Goal: Task Accomplishment & Management: Use online tool/utility

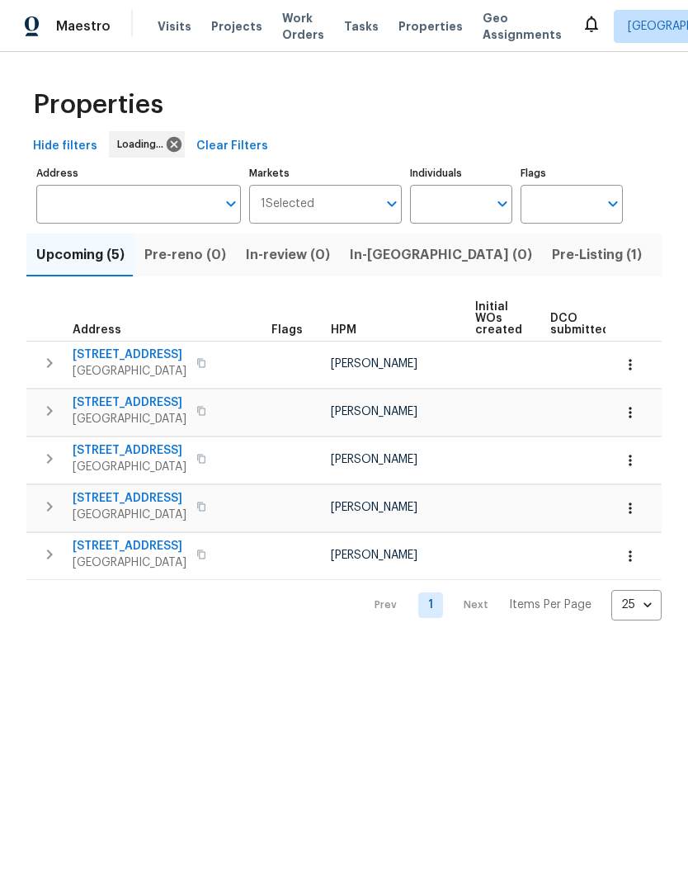
click at [662, 258] on span "Listed (29)" at bounding box center [697, 254] width 71 height 23
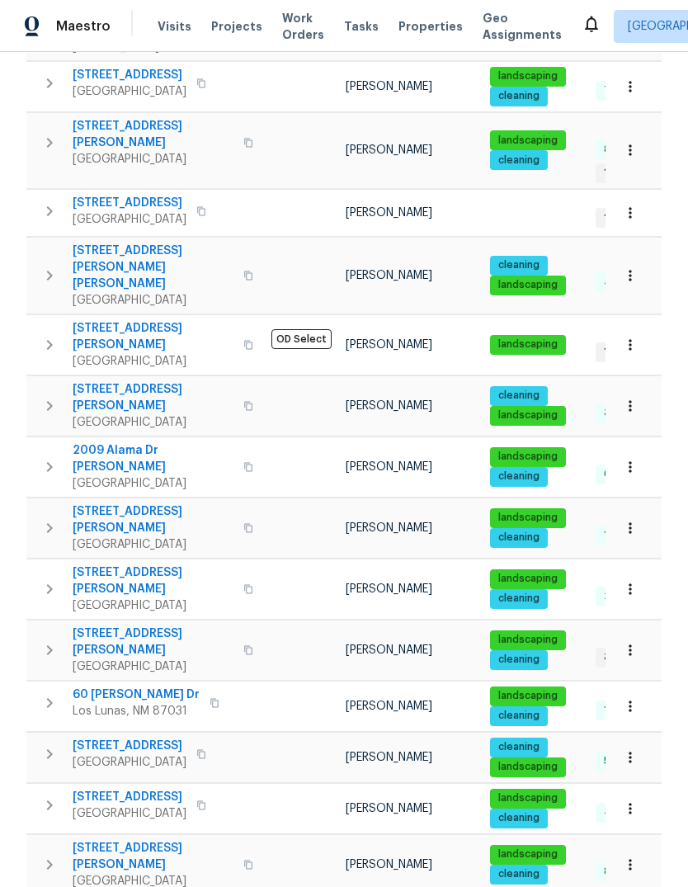
scroll to position [62, 0]
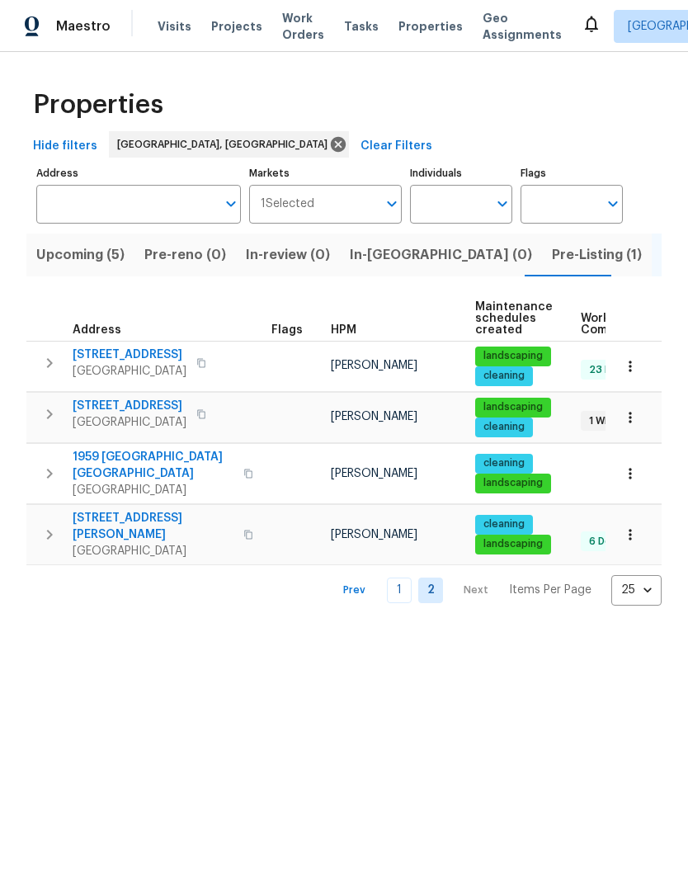
click at [243, 530] on icon "button" at bounding box center [248, 535] width 10 height 10
click at [398, 578] on link "1" at bounding box center [399, 591] width 25 height 26
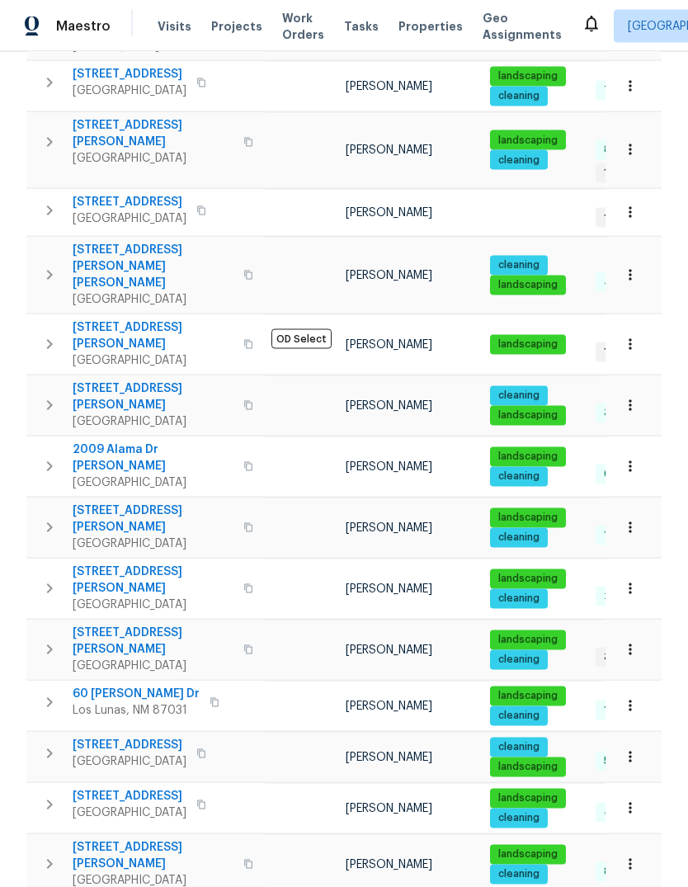
scroll to position [62, 0]
click at [46, 744] on icon "button" at bounding box center [50, 754] width 20 height 20
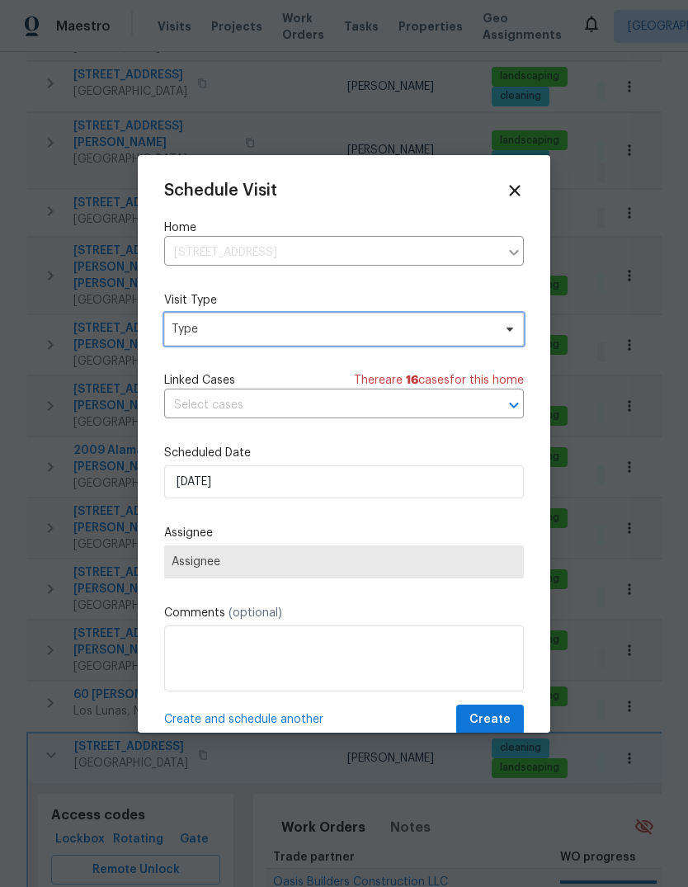
click at [188, 330] on span "Type" at bounding box center [332, 329] width 321 height 17
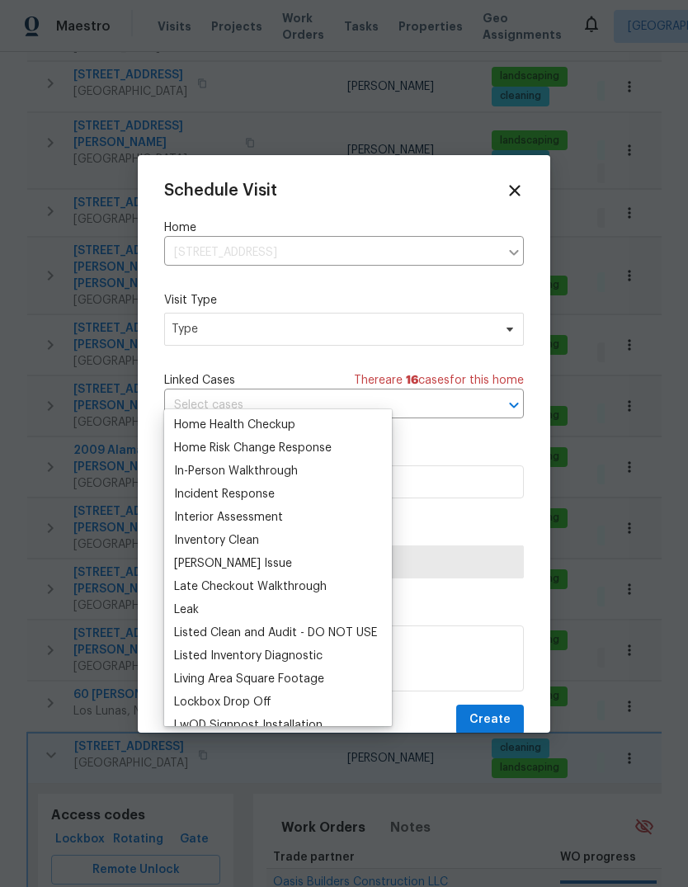
scroll to position [578, 0]
click at [184, 416] on div "Home Health Checkup" at bounding box center [234, 424] width 121 height 17
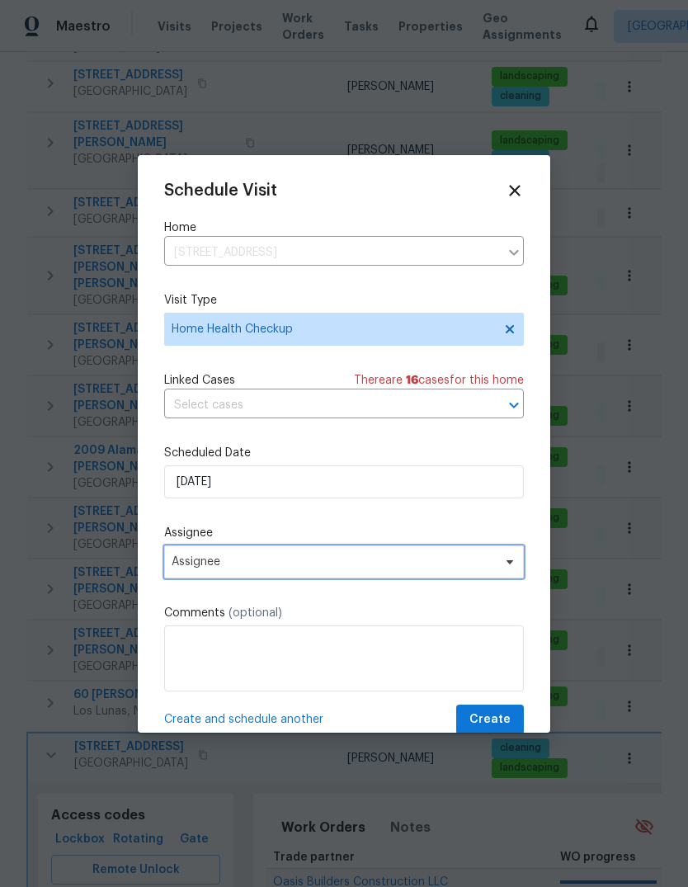
click at [191, 564] on span "Assignee" at bounding box center [333, 561] width 323 height 13
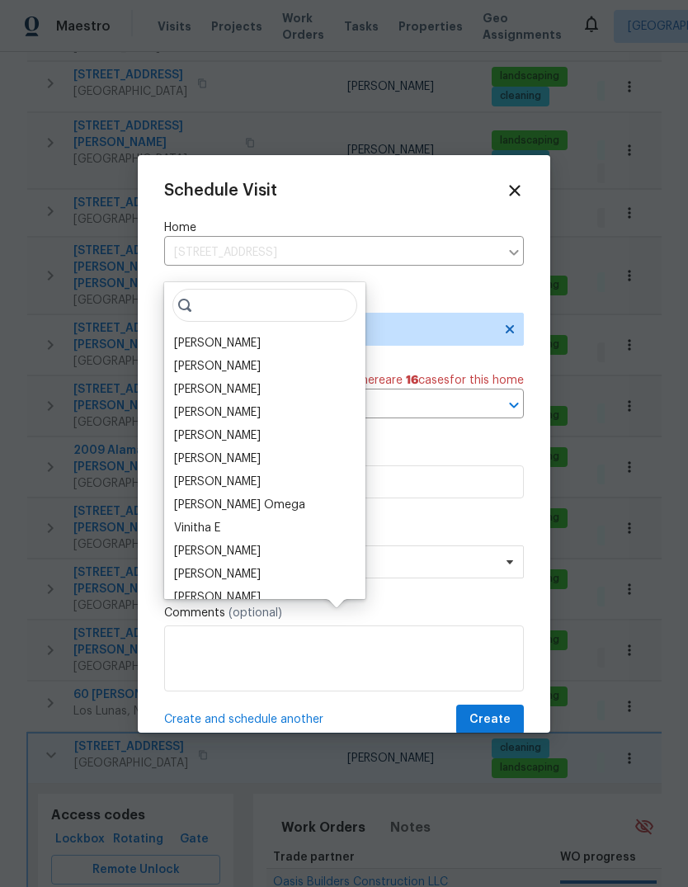
click at [176, 335] on div "[PERSON_NAME]" at bounding box center [217, 343] width 87 height 17
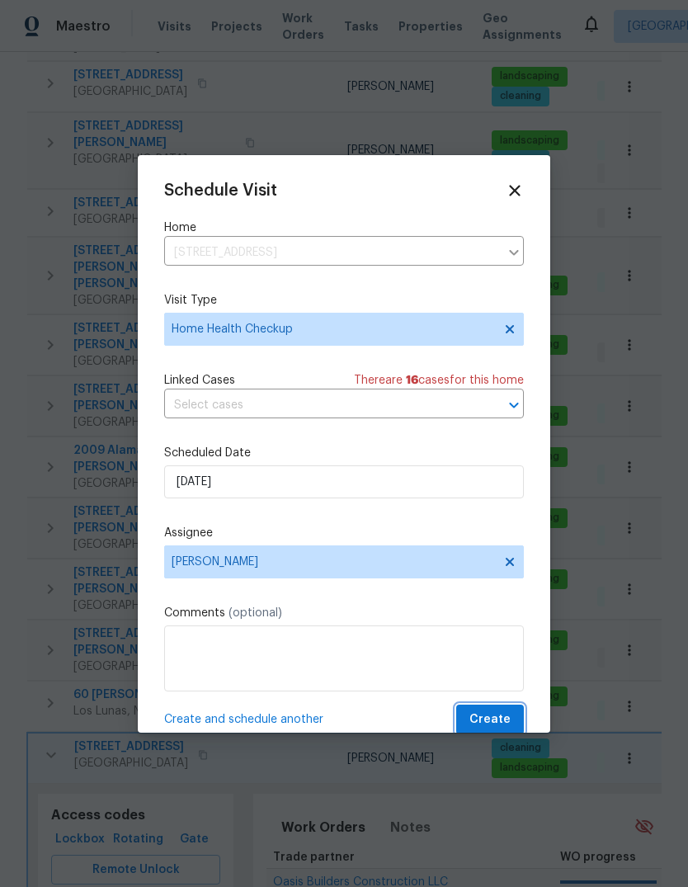
click at [475, 717] on span "Create" at bounding box center [490, 720] width 41 height 21
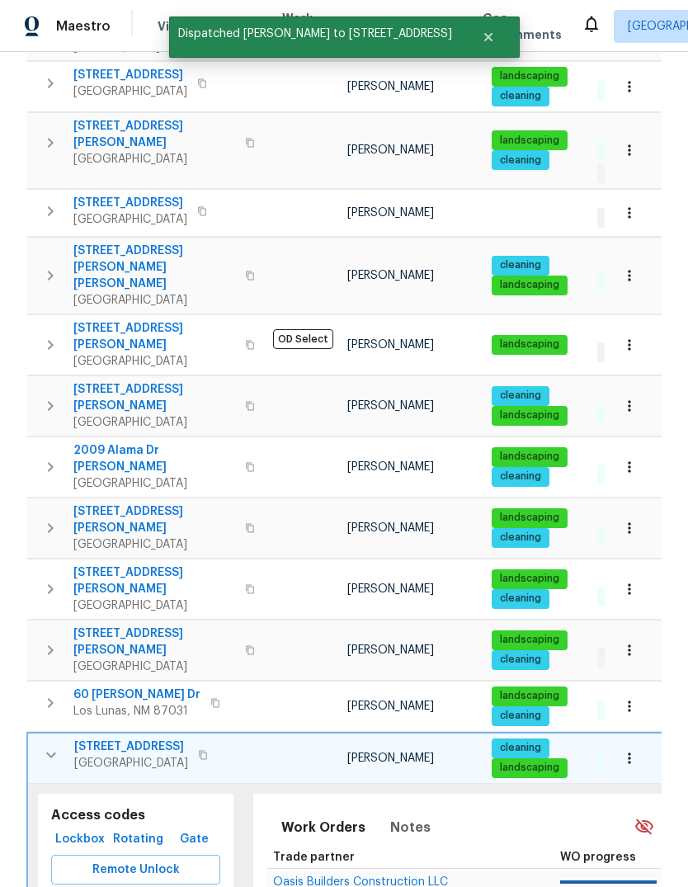
click at [53, 745] on icon "button" at bounding box center [51, 755] width 20 height 20
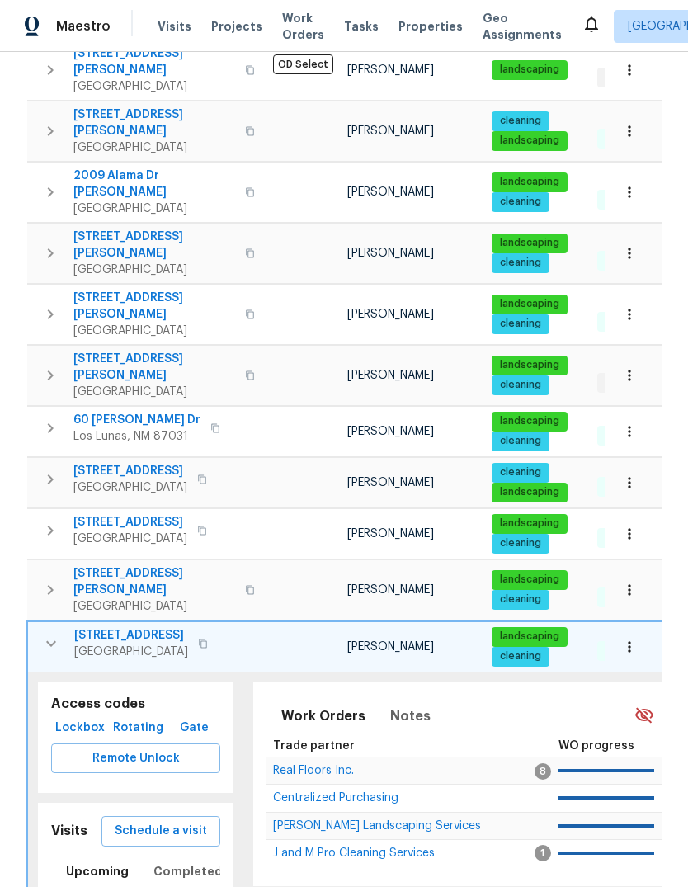
scroll to position [1019, 0]
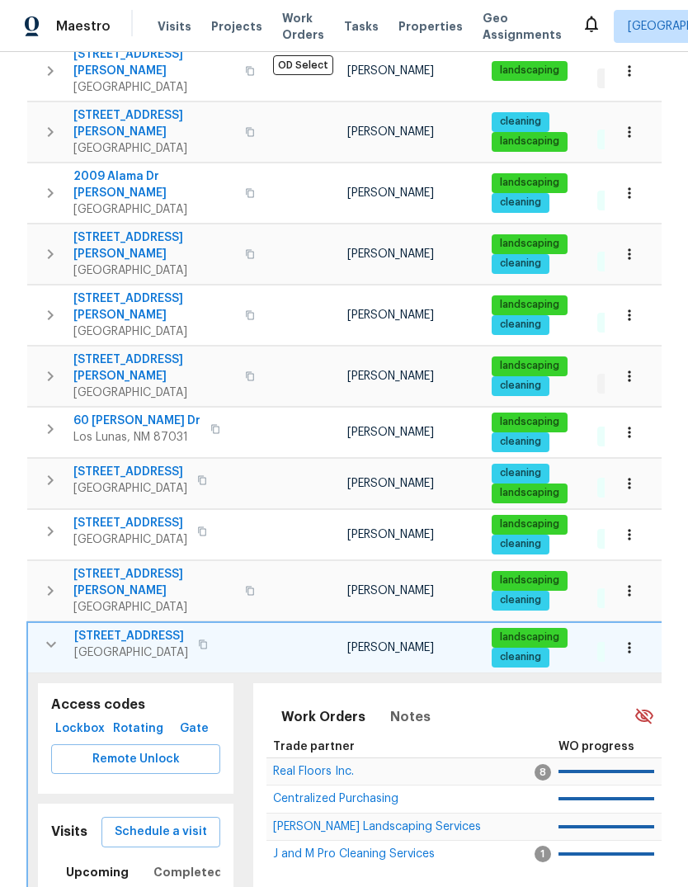
click at [163, 822] on span "Schedule a visit" at bounding box center [161, 832] width 92 height 21
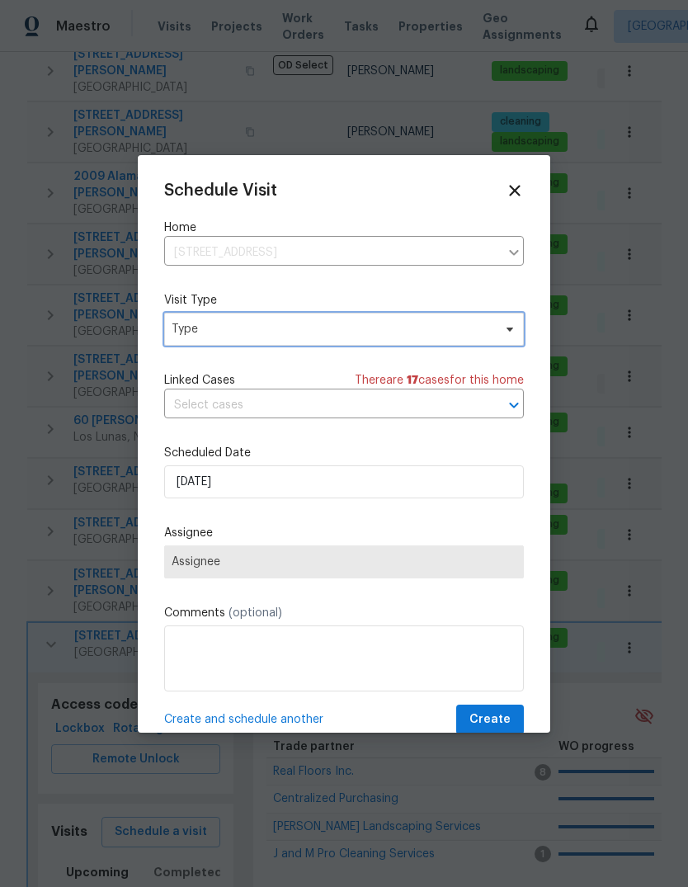
click at [194, 328] on span "Type" at bounding box center [332, 329] width 321 height 17
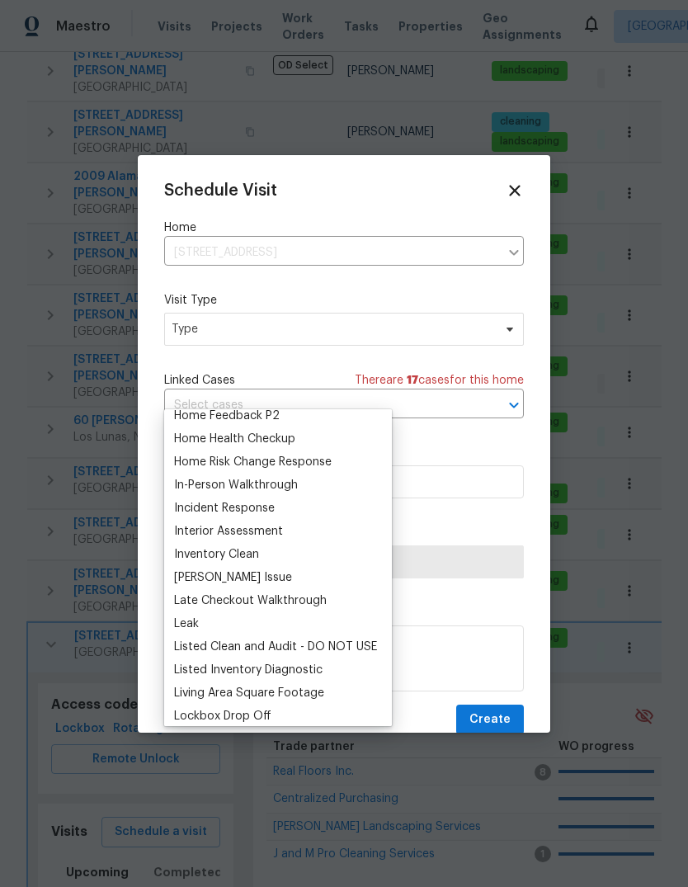
scroll to position [550, 0]
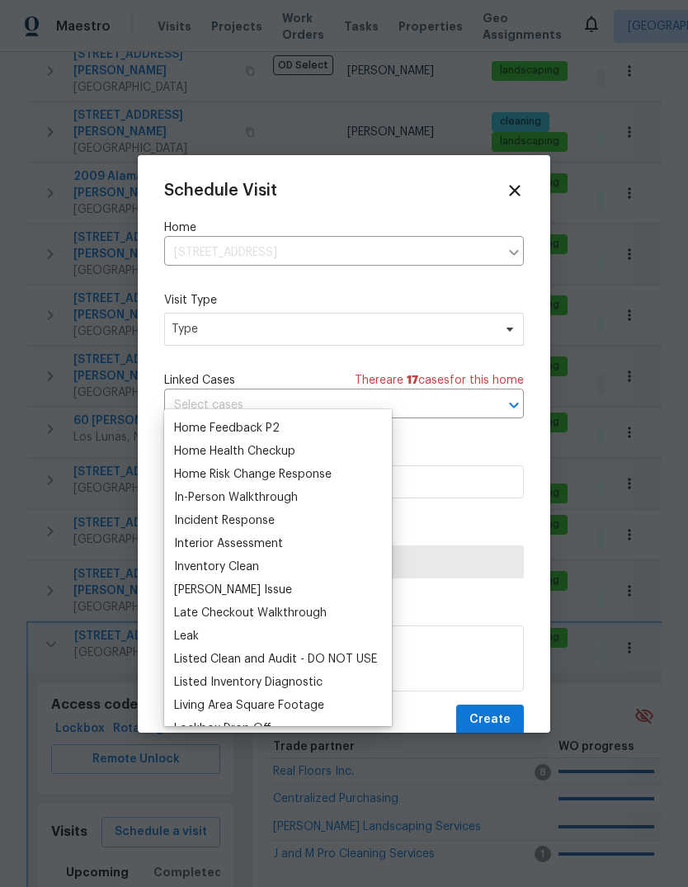
click at [199, 443] on div "Home Health Checkup" at bounding box center [234, 451] width 121 height 17
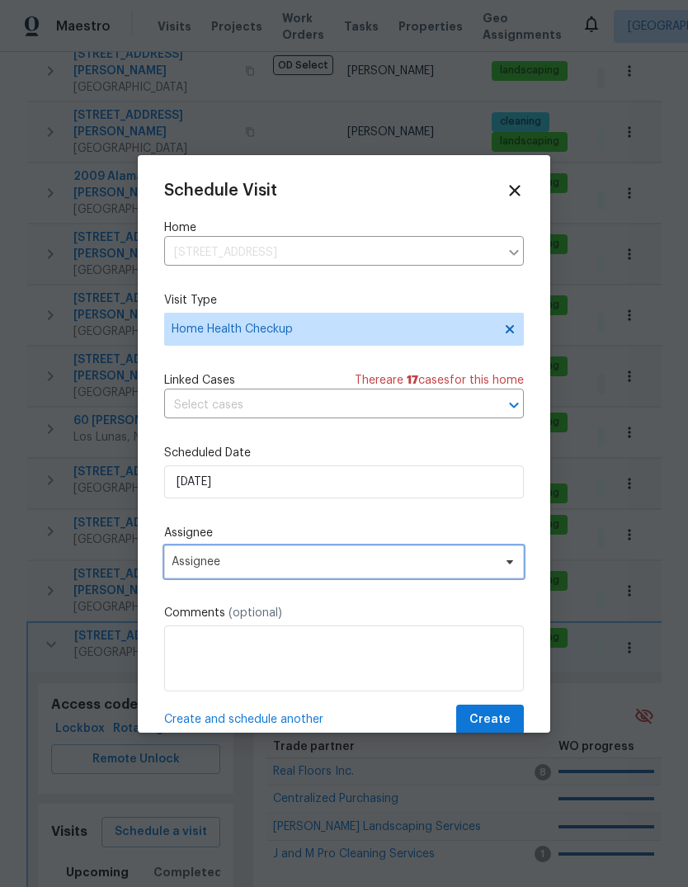
click at [185, 562] on span "Assignee" at bounding box center [333, 561] width 323 height 13
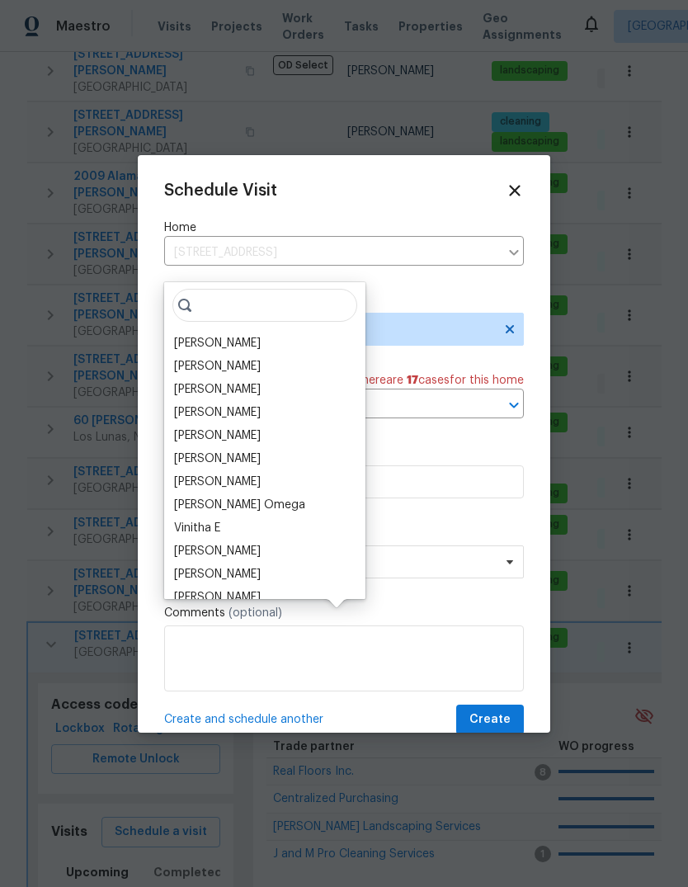
click at [191, 335] on div "[PERSON_NAME]" at bounding box center [217, 343] width 87 height 17
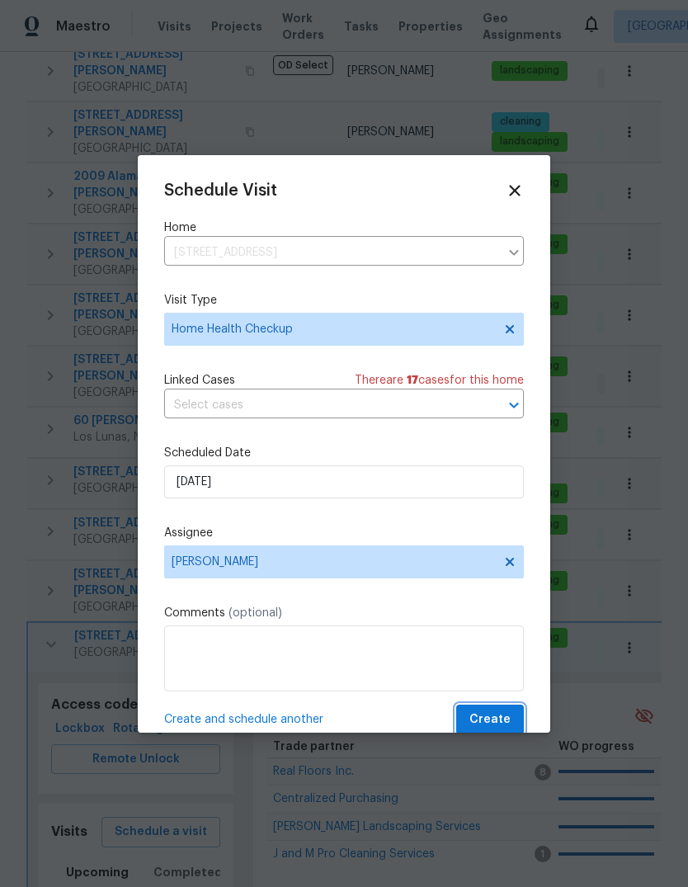
click at [500, 717] on span "Create" at bounding box center [490, 720] width 41 height 21
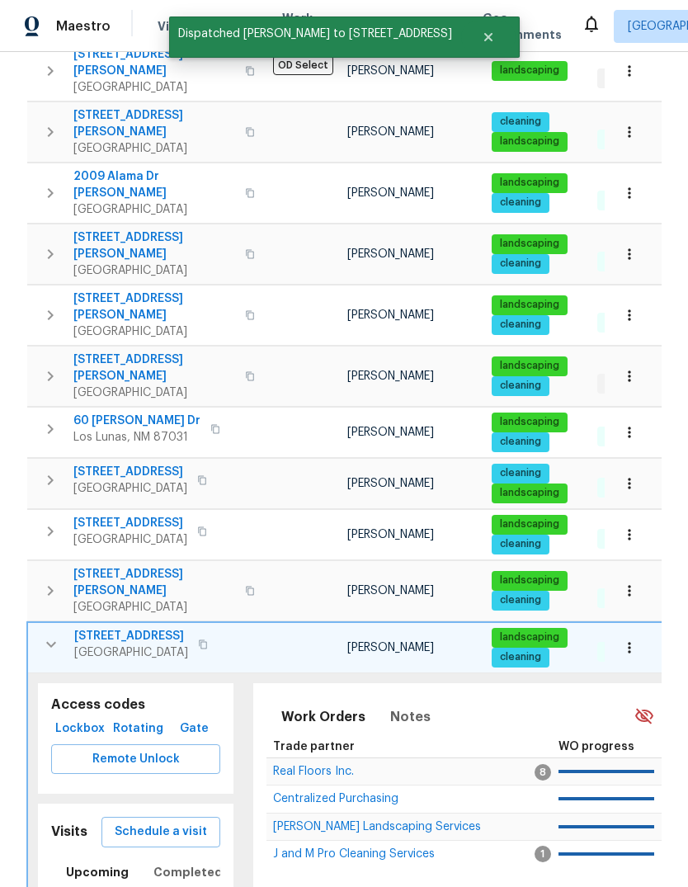
click at [60, 628] on button "button" at bounding box center [51, 644] width 33 height 33
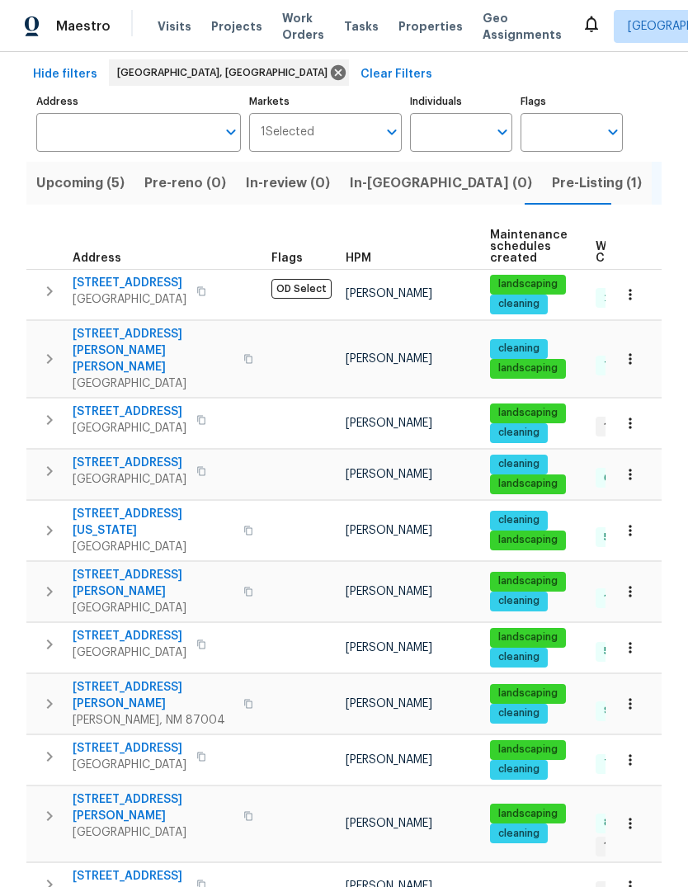
scroll to position [70, 0]
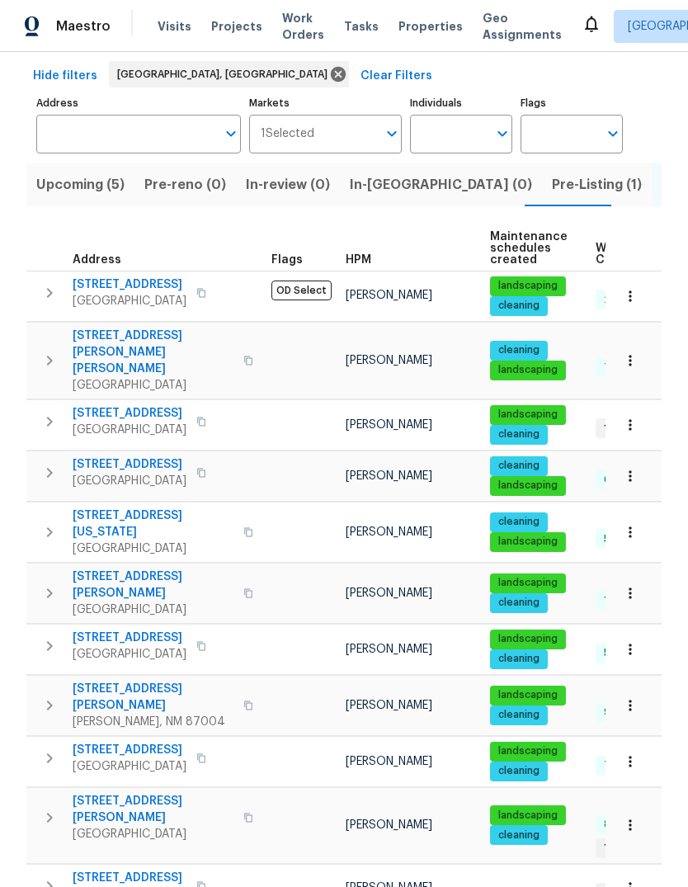
click at [56, 456] on button "button" at bounding box center [49, 472] width 33 height 33
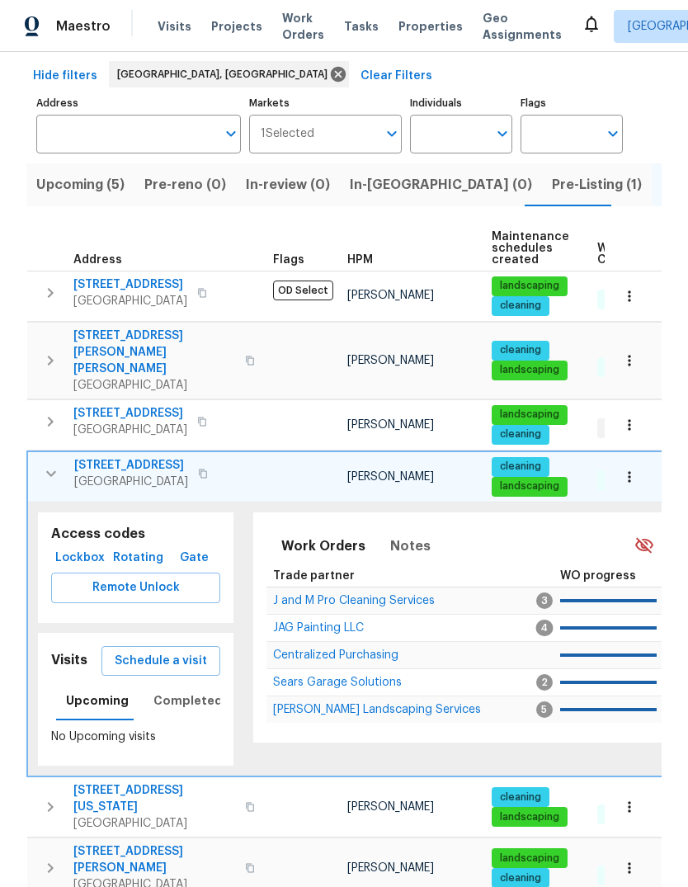
click at [144, 651] on span "Schedule a visit" at bounding box center [161, 661] width 92 height 21
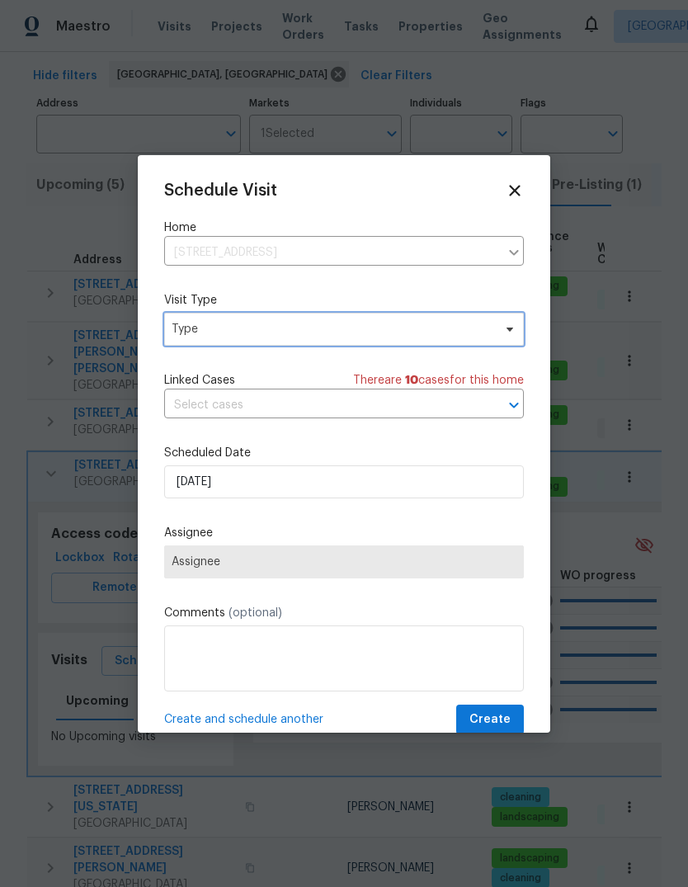
click at [187, 332] on span "Type" at bounding box center [332, 329] width 321 height 17
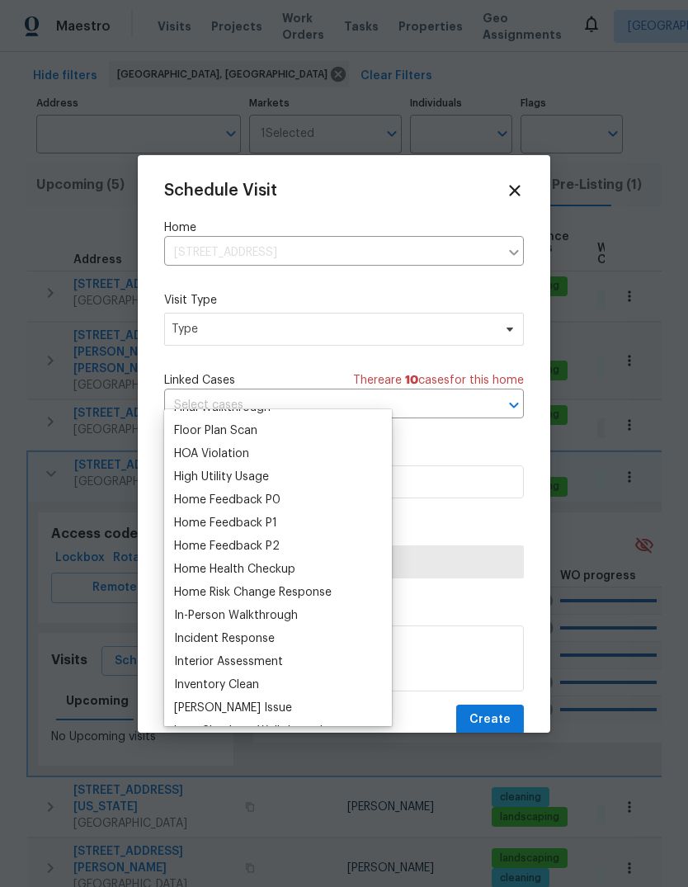
scroll to position [438, 0]
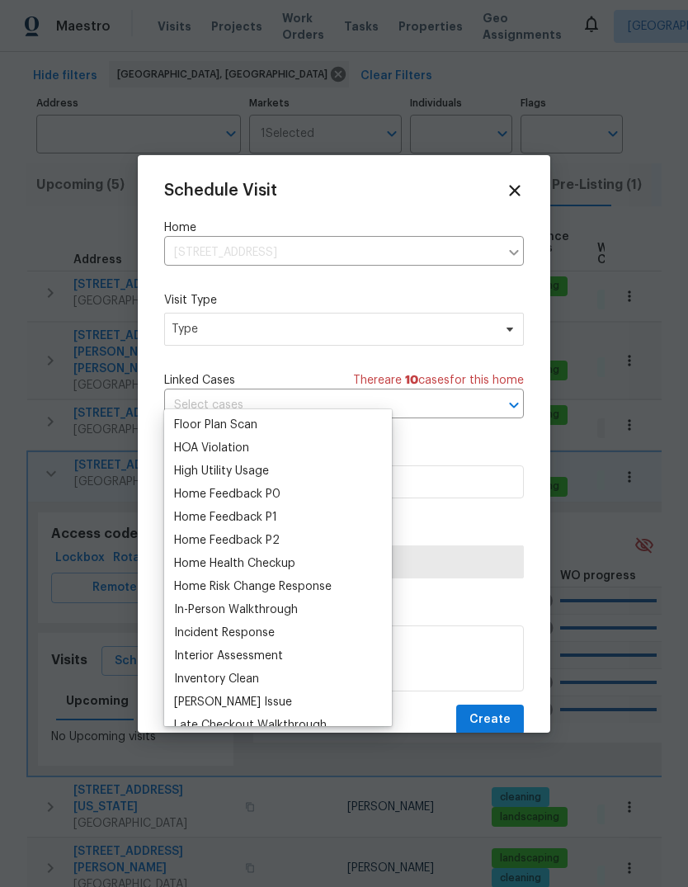
click at [213, 555] on div "Home Health Checkup" at bounding box center [234, 563] width 121 height 17
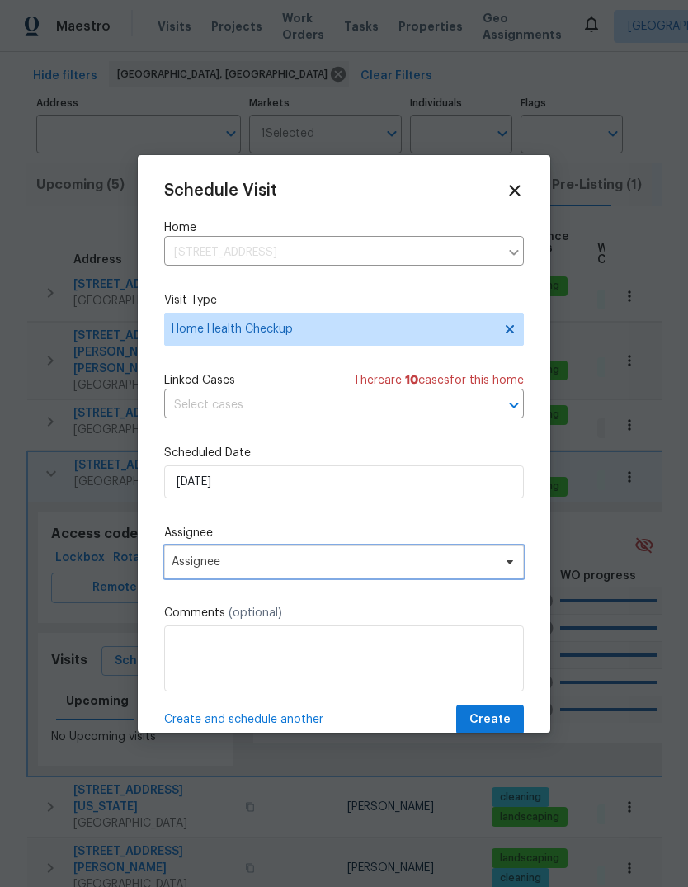
click at [183, 564] on span "Assignee" at bounding box center [333, 561] width 323 height 13
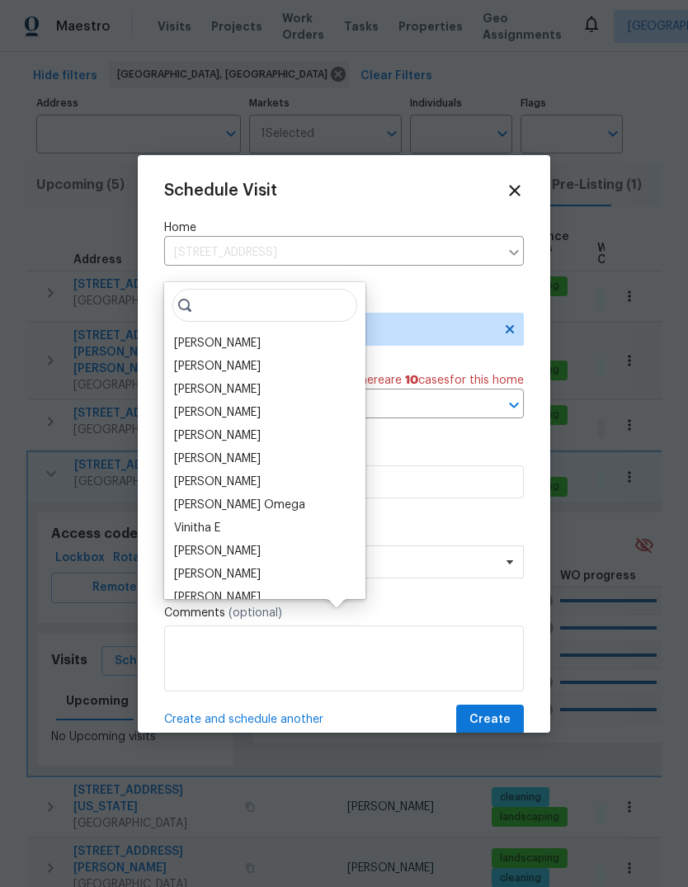
click at [192, 335] on div "[PERSON_NAME]" at bounding box center [217, 343] width 87 height 17
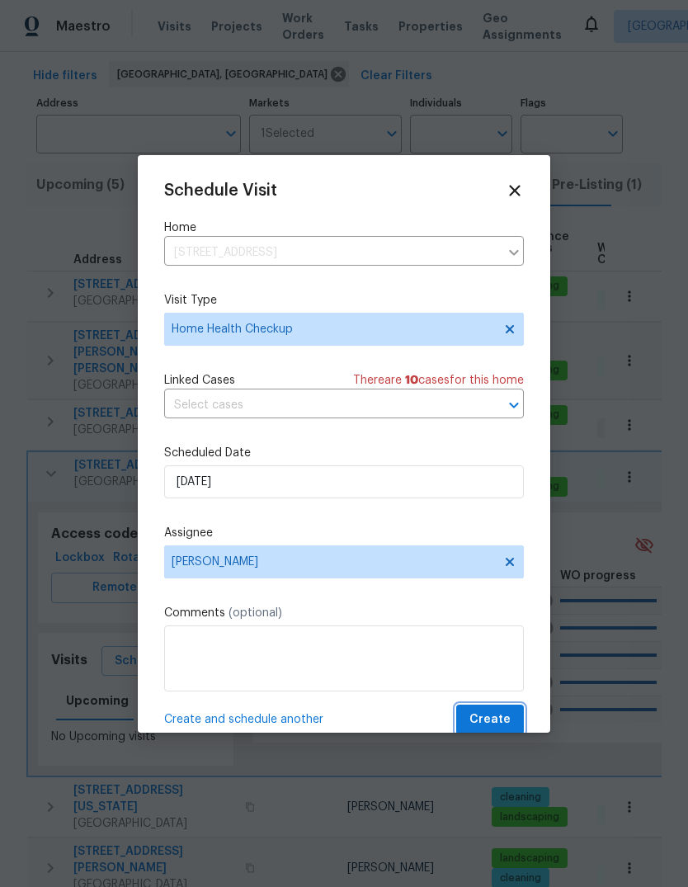
click at [492, 720] on span "Create" at bounding box center [490, 720] width 41 height 21
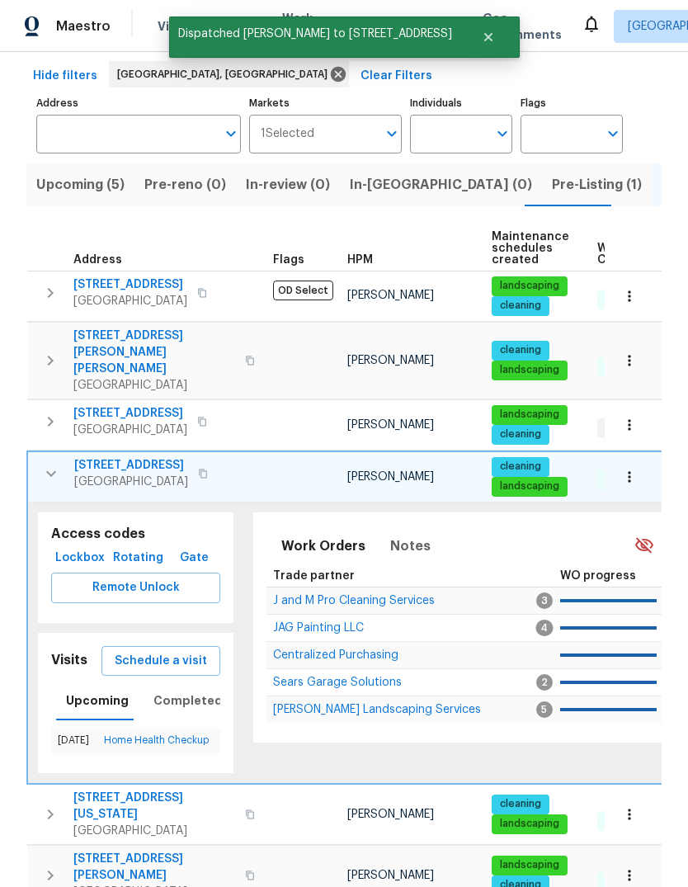
click at [51, 464] on icon "button" at bounding box center [51, 474] width 20 height 20
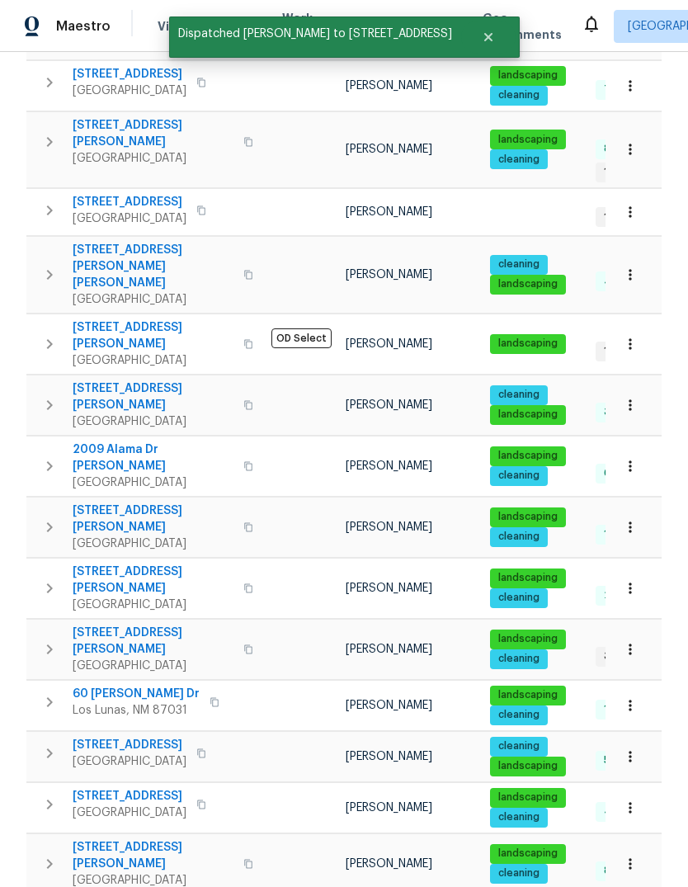
scroll to position [745, 0]
